Goal: Task Accomplishment & Management: Use online tool/utility

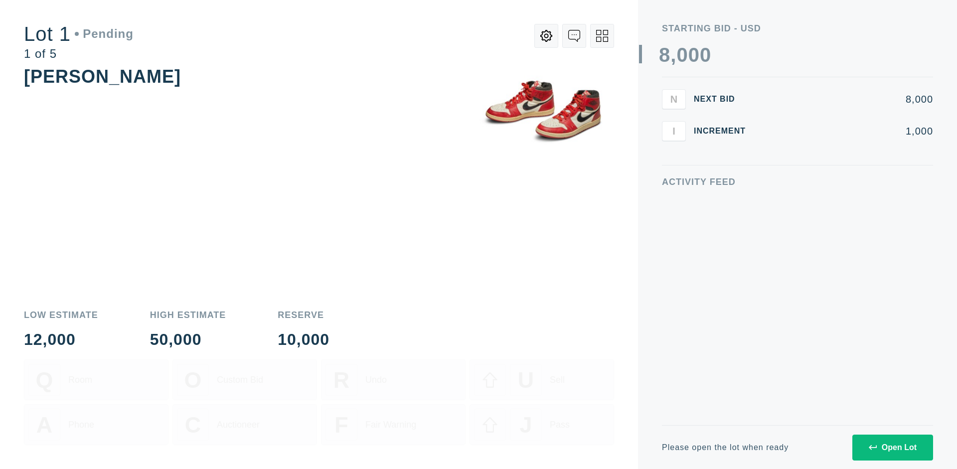
click at [892, 447] on div "Open Lot" at bounding box center [893, 447] width 48 height 9
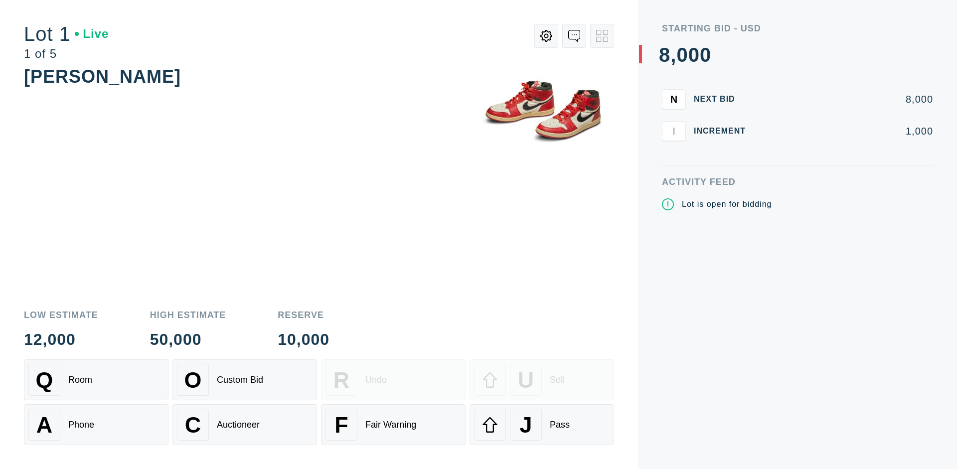
click at [542, 425] on div "J Pass" at bounding box center [542, 425] width 136 height 32
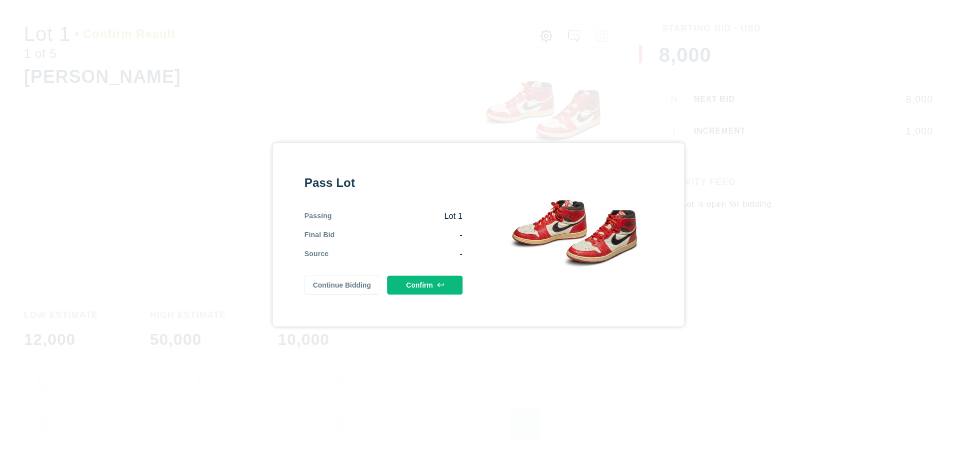
click at [425, 285] on button "Confirm" at bounding box center [424, 285] width 75 height 19
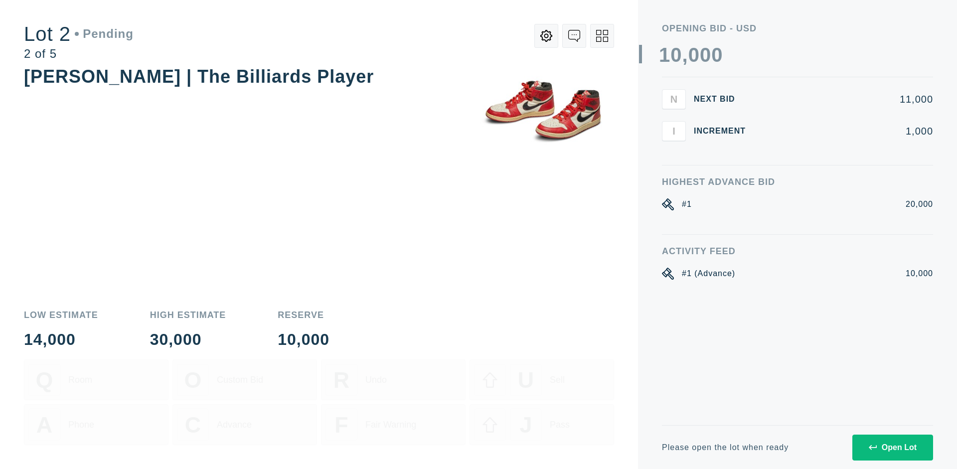
click at [892, 447] on div "Open Lot" at bounding box center [893, 447] width 48 height 9
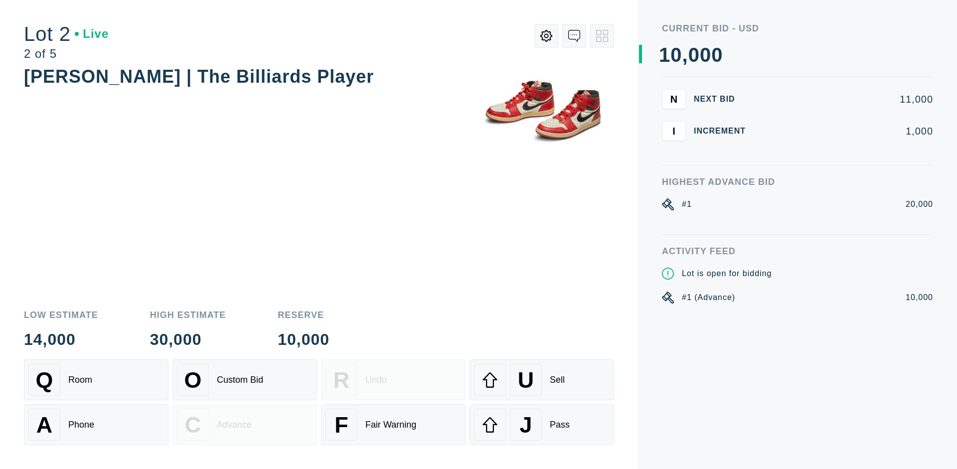
click at [542, 425] on div "J Pass" at bounding box center [542, 425] width 136 height 32
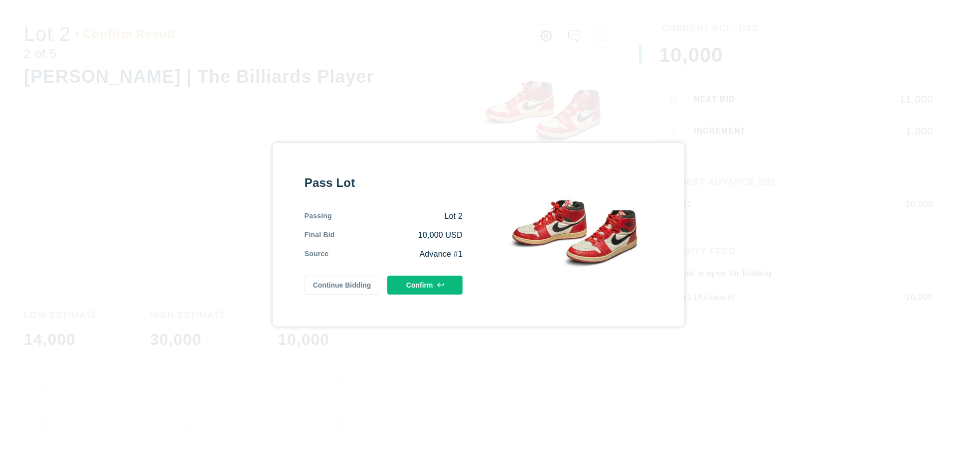
click at [425, 283] on button "Confirm" at bounding box center [424, 285] width 75 height 19
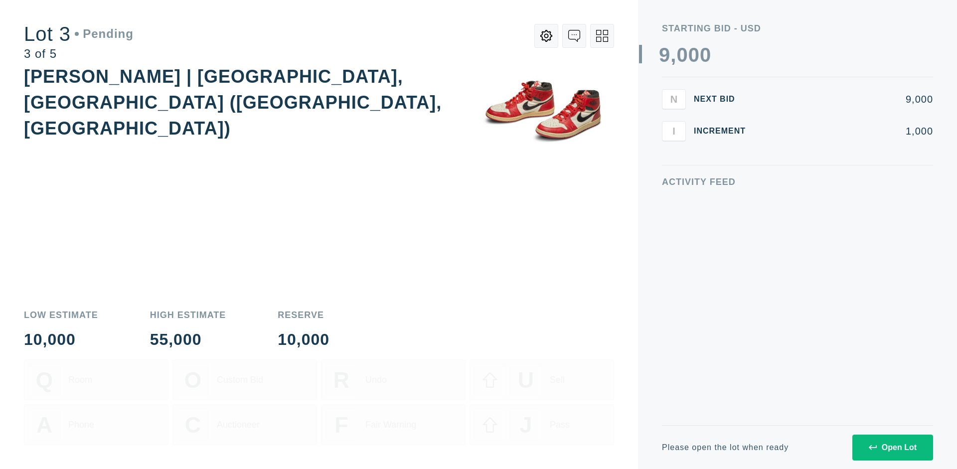
click at [892, 447] on div "Open Lot" at bounding box center [893, 447] width 48 height 9
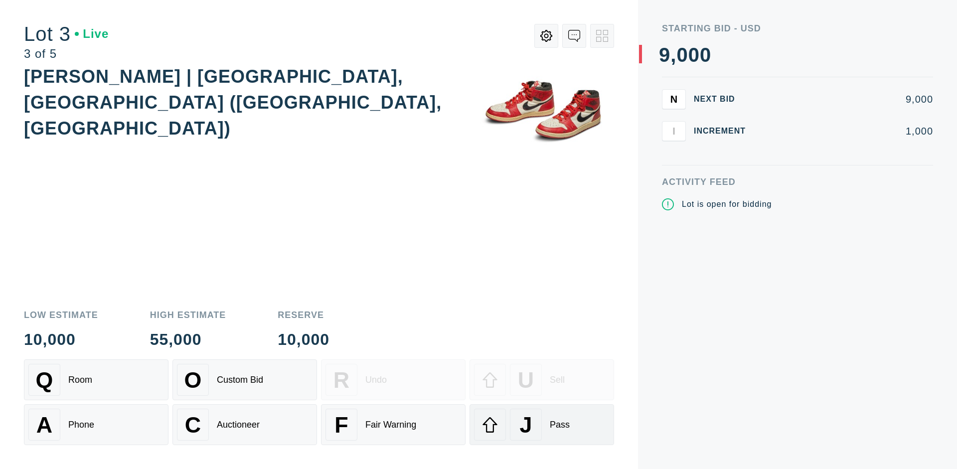
click at [542, 425] on div "J Pass" at bounding box center [542, 425] width 136 height 32
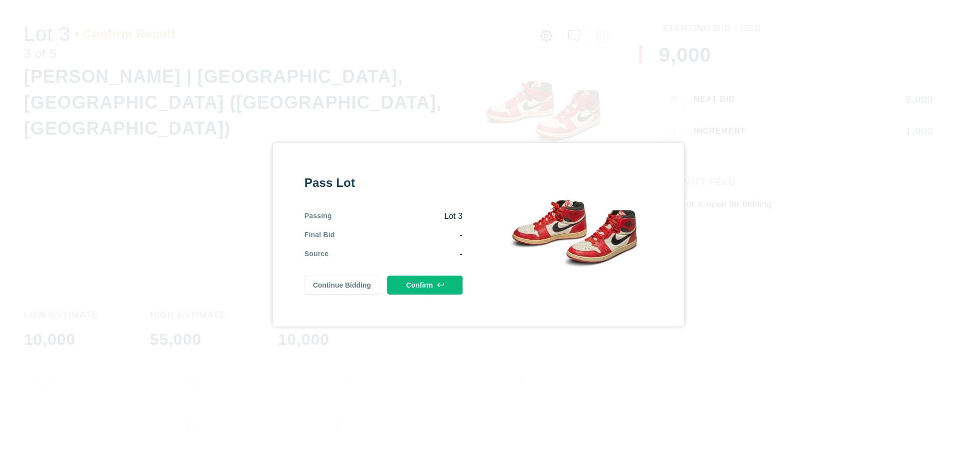
click at [425, 285] on button "Confirm" at bounding box center [424, 285] width 75 height 19
